Goal: Information Seeking & Learning: Find contact information

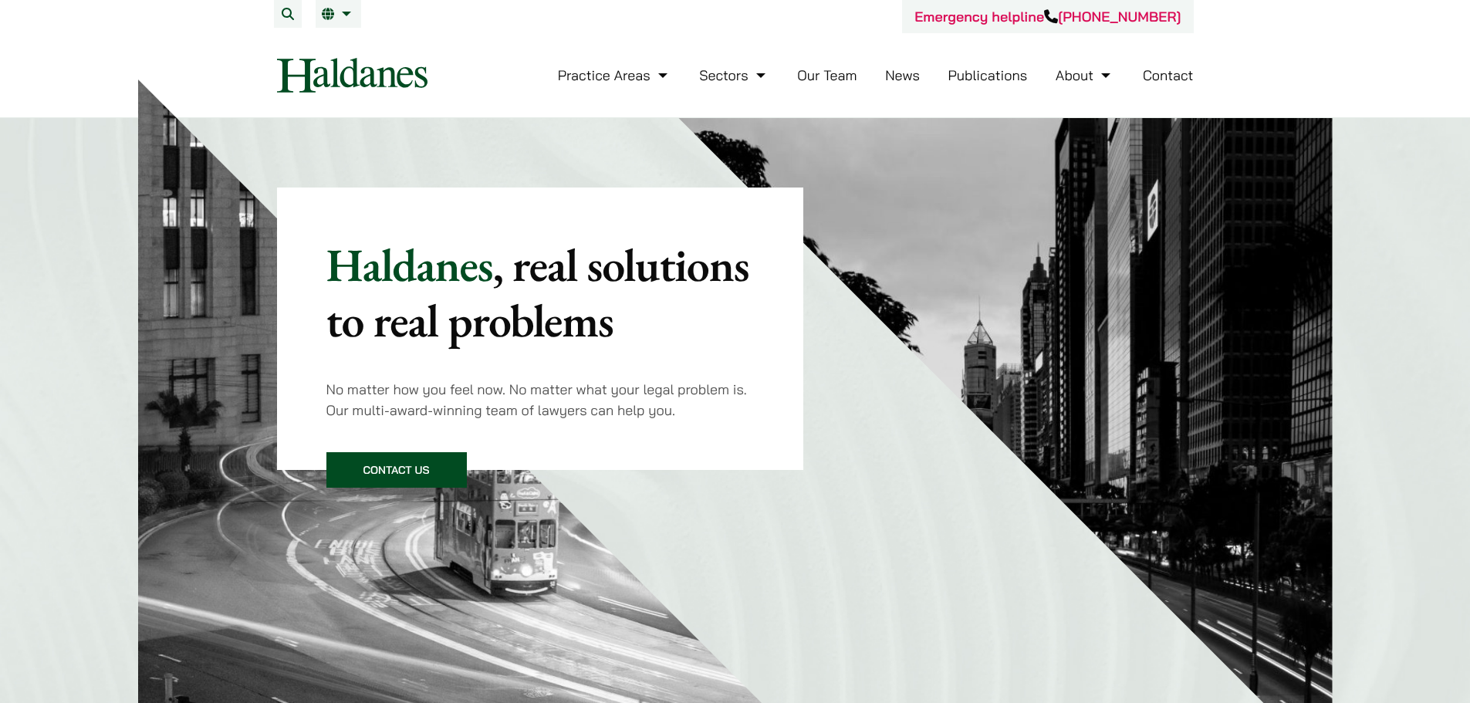
click at [1160, 79] on link "Contact" at bounding box center [1168, 75] width 51 height 18
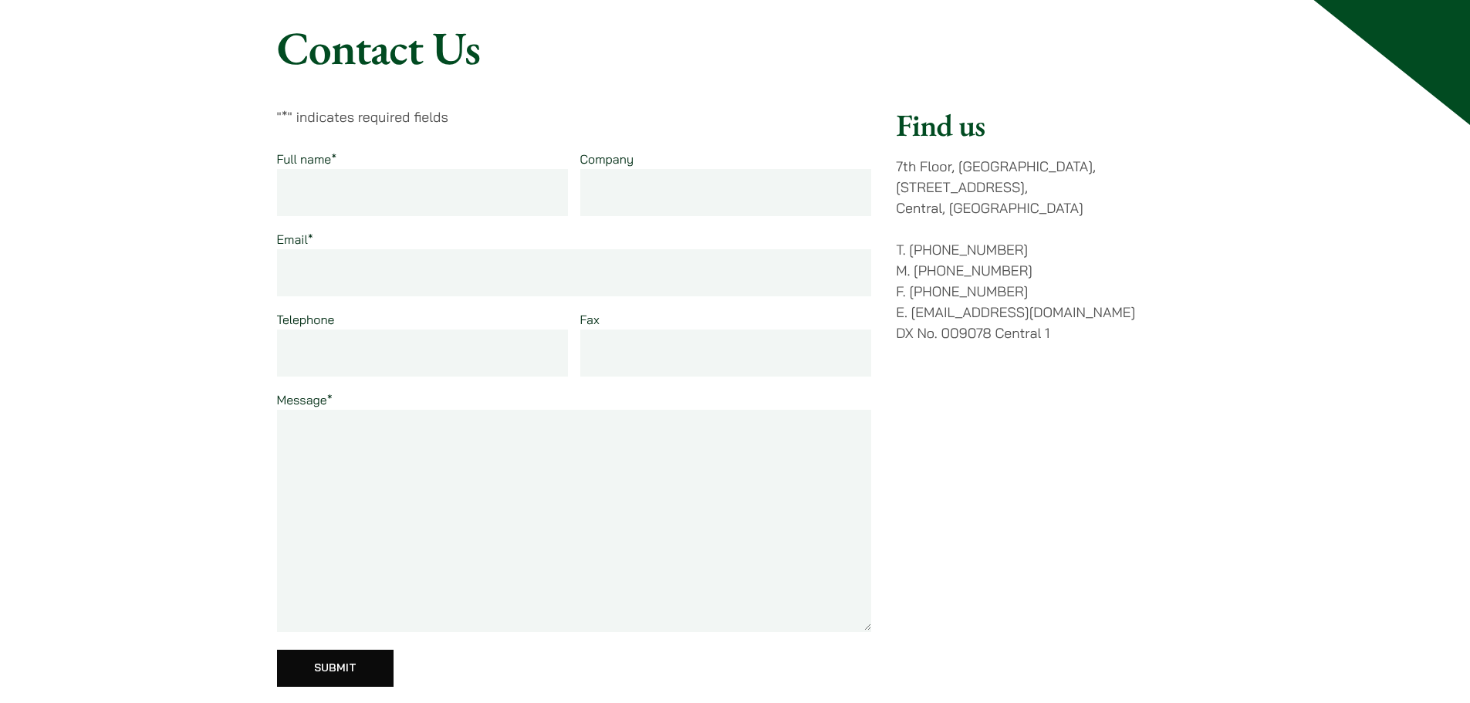
scroll to position [154, 0]
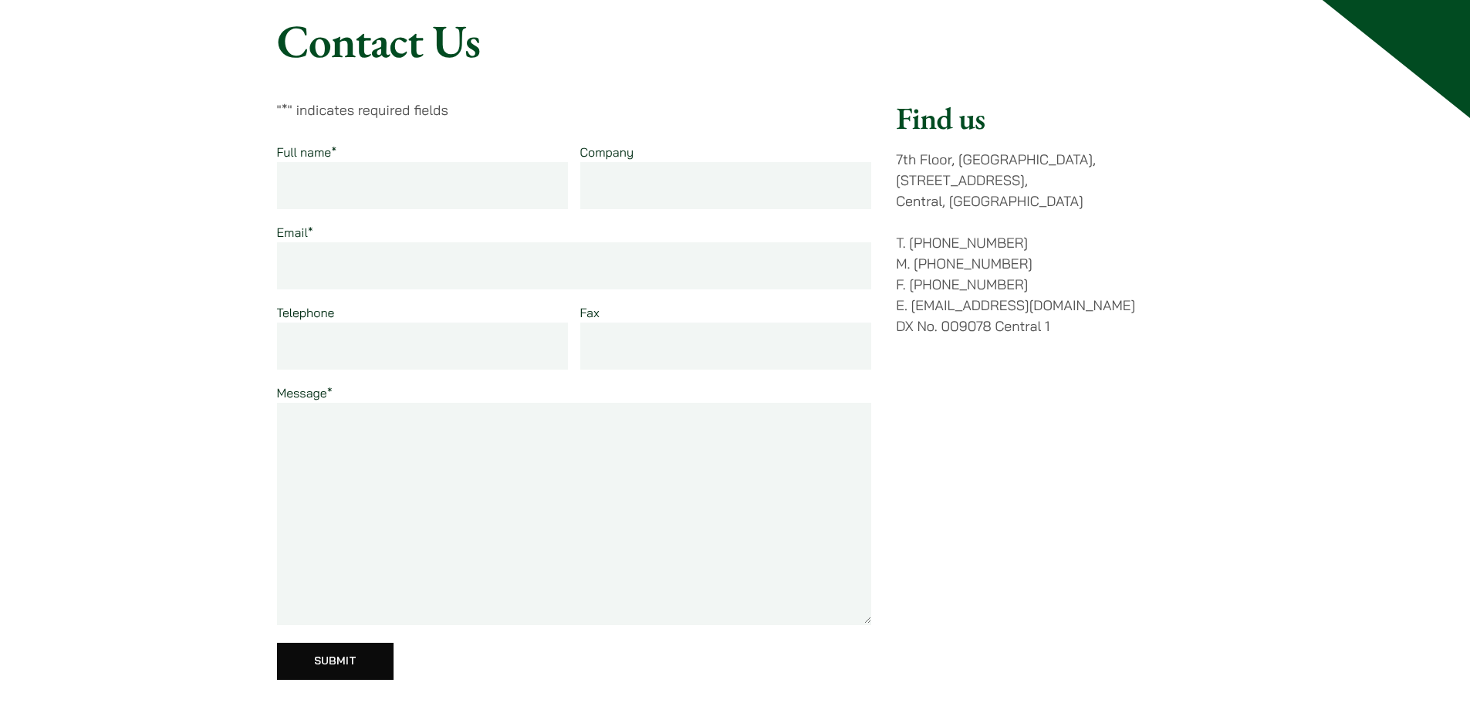
drag, startPoint x: 910, startPoint y: 225, endPoint x: 1016, endPoint y: 225, distance: 105.7
click at [1016, 232] on p "T. (852) 2868 1234 M. (852) 9763 5524 F. (852) 2845 1637 E. enquiries@haldanes.…" at bounding box center [1044, 284] width 297 height 104
copy p "[PHONE_NUMBER]"
